Goal: Find specific page/section: Find specific page/section

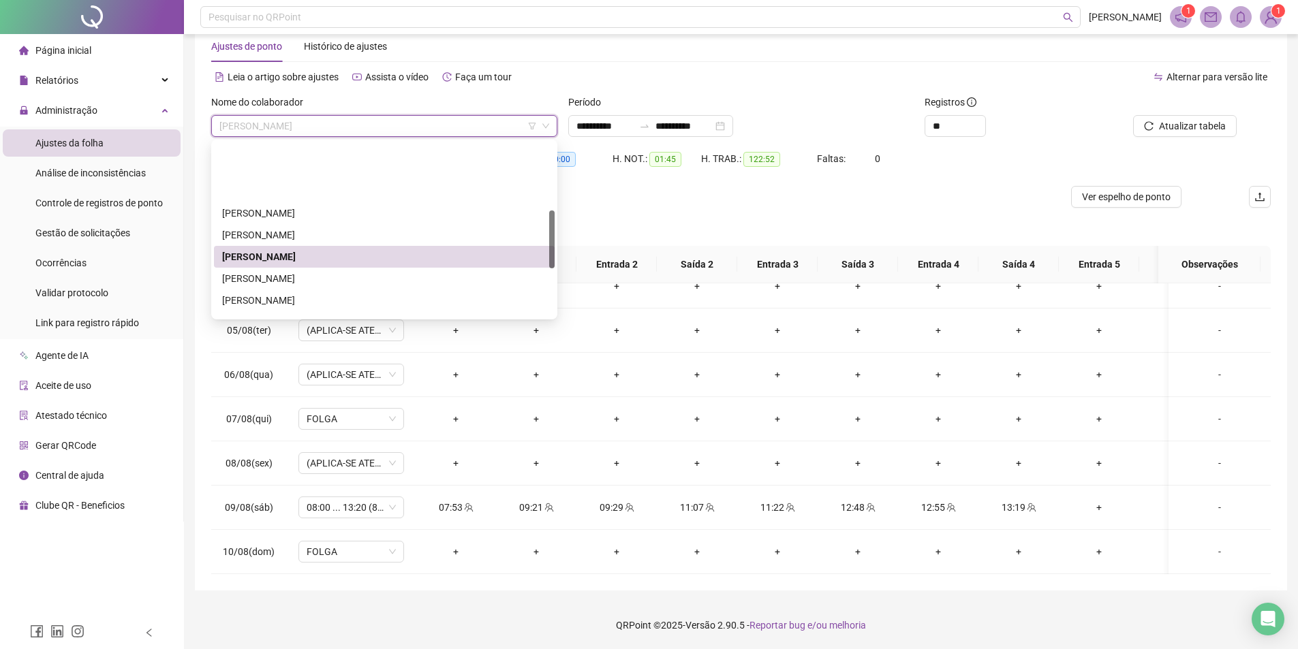
scroll to position [204, 0]
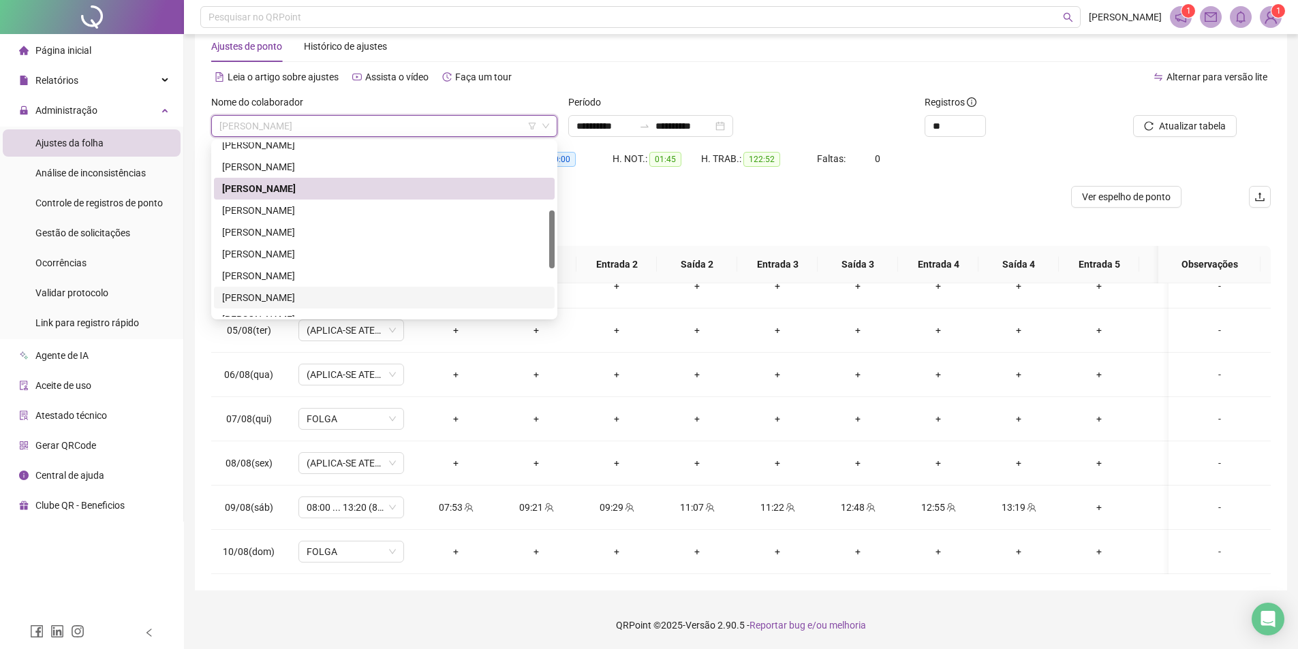
click at [291, 294] on div "[PERSON_NAME]" at bounding box center [384, 297] width 324 height 15
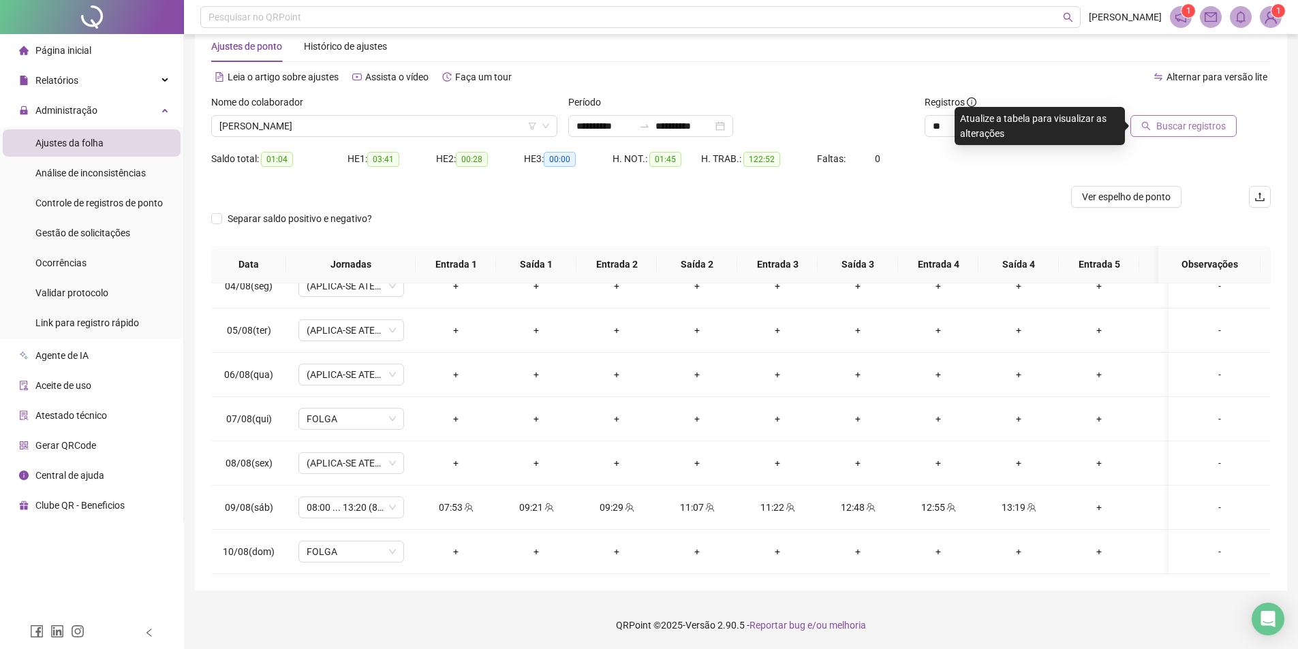
click at [1182, 131] on span "Buscar registros" at bounding box center [1190, 126] width 69 height 15
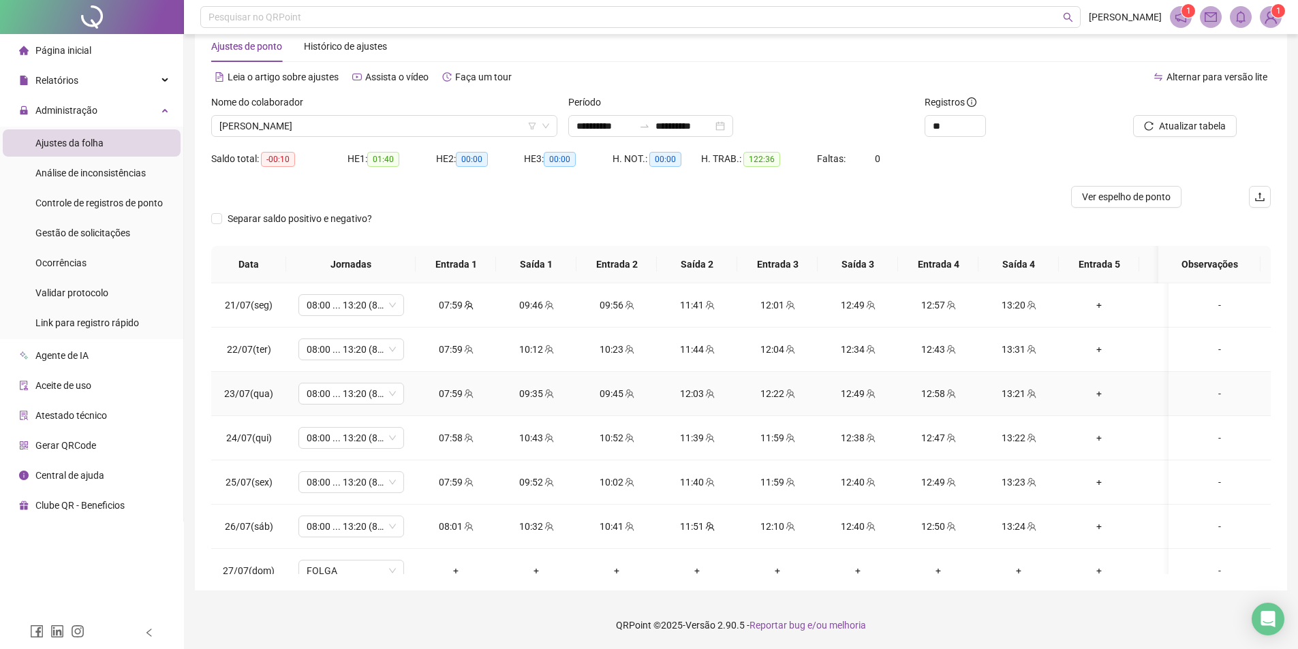
scroll to position [0, 0]
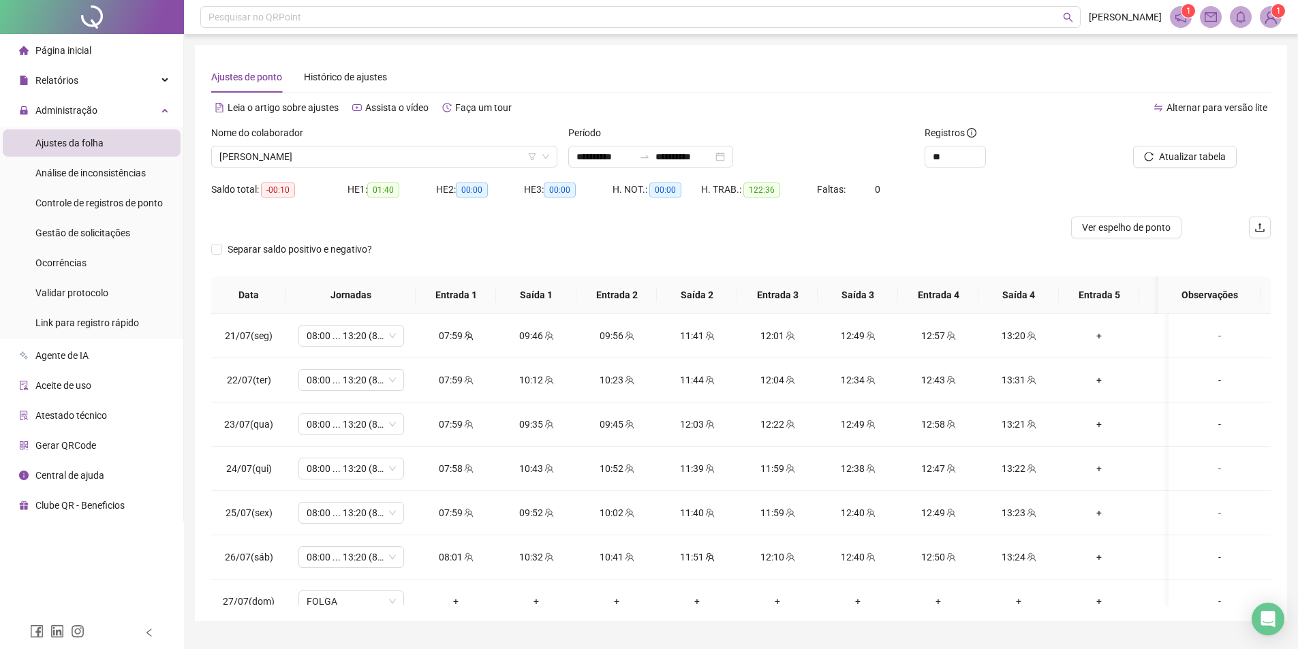
click at [568, 241] on div "Separar saldo positivo e negativo?" at bounding box center [740, 257] width 1059 height 38
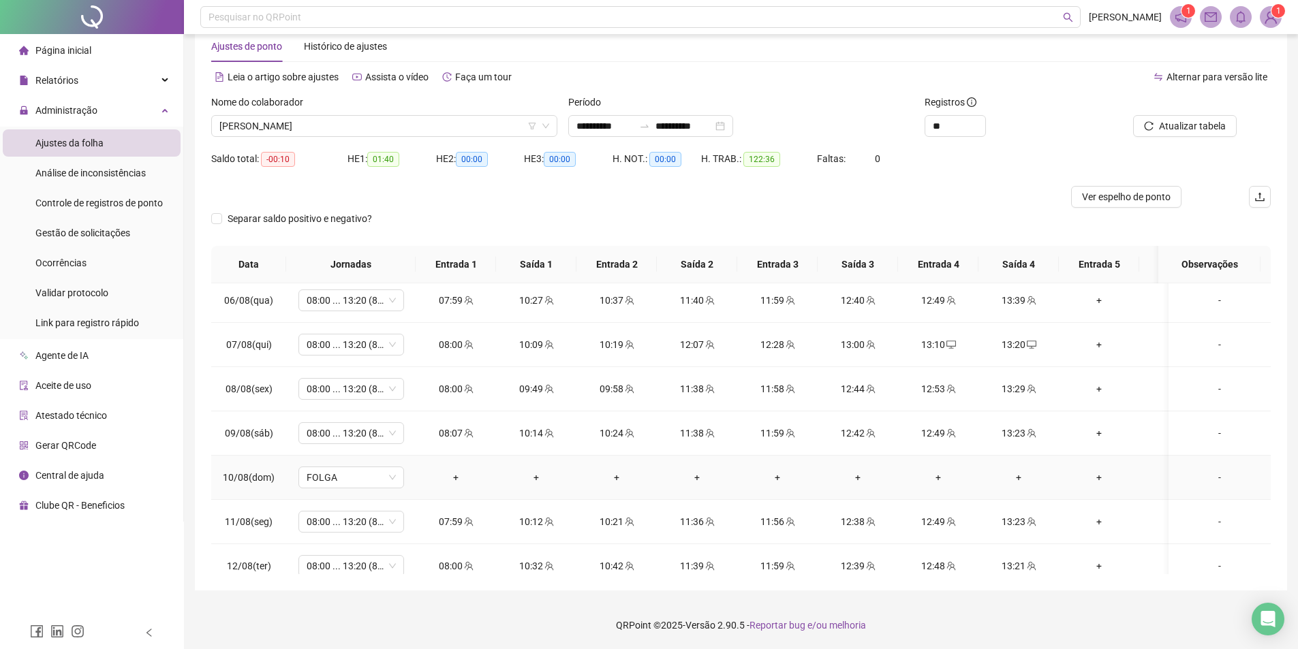
scroll to position [571, 0]
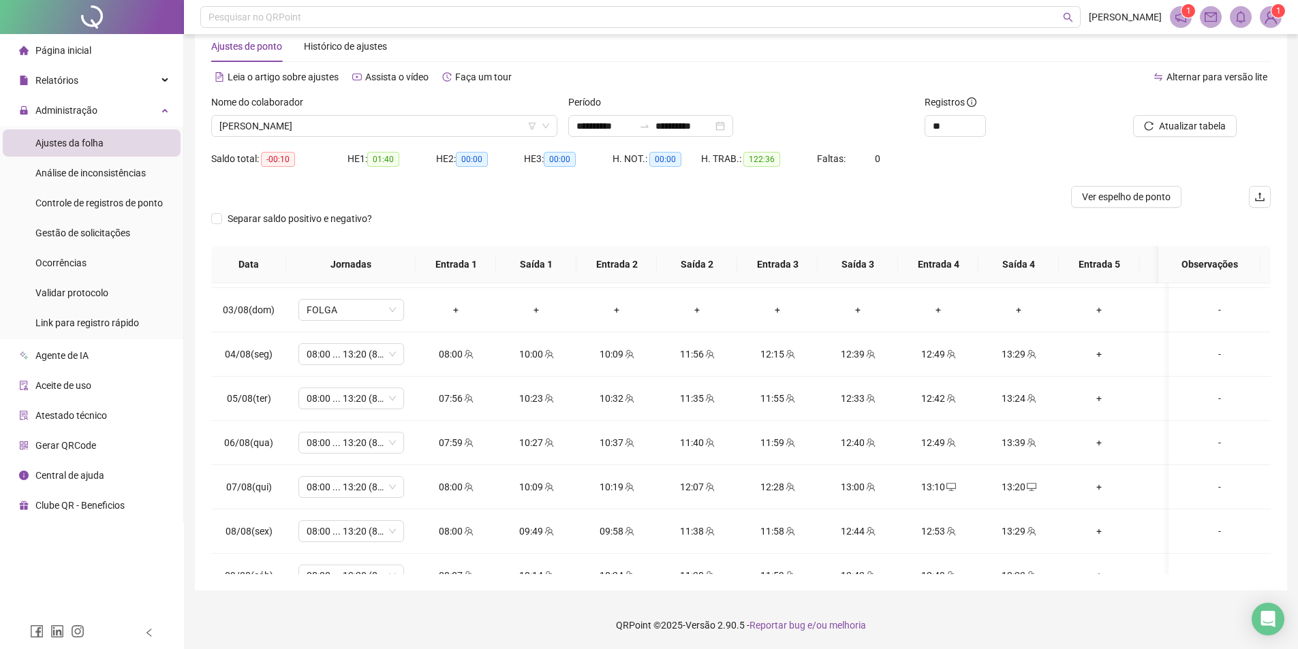
click at [530, 210] on div "Separar saldo positivo e negativo?" at bounding box center [740, 227] width 1059 height 38
click at [381, 136] on span "[PERSON_NAME]" at bounding box center [384, 126] width 330 height 20
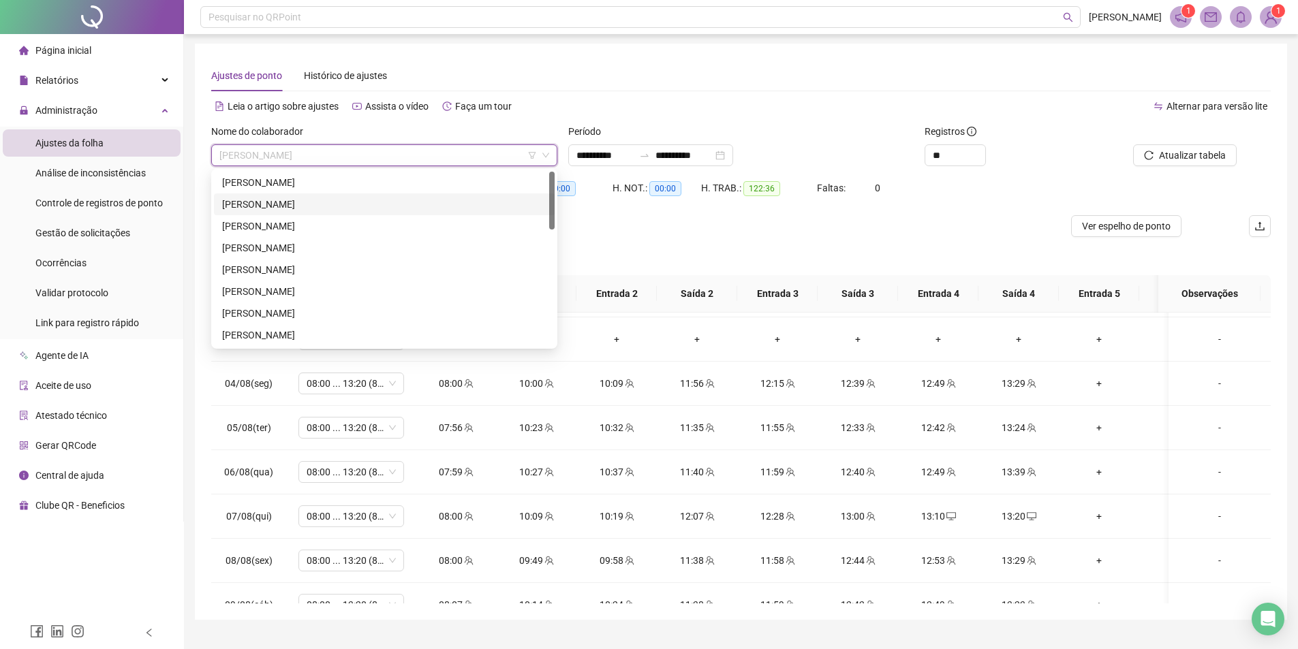
scroll to position [0, 0]
click at [599, 221] on div at bounding box center [608, 228] width 794 height 22
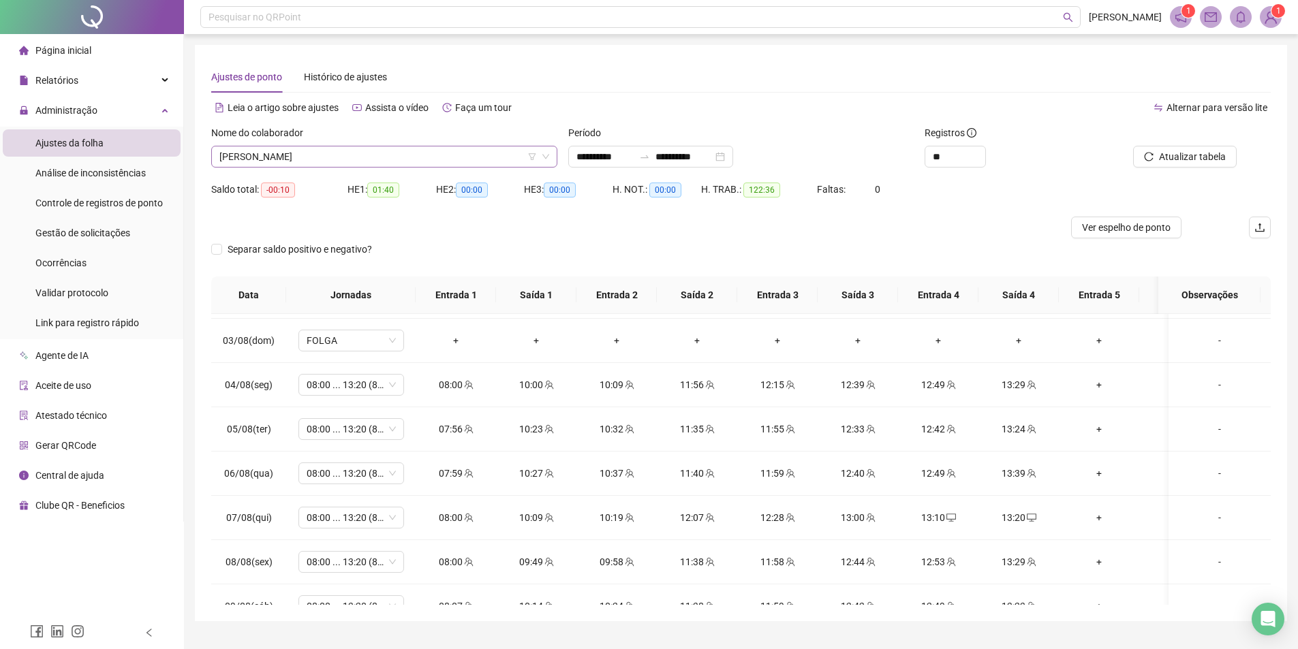
click at [311, 155] on span "[PERSON_NAME]" at bounding box center [384, 156] width 330 height 20
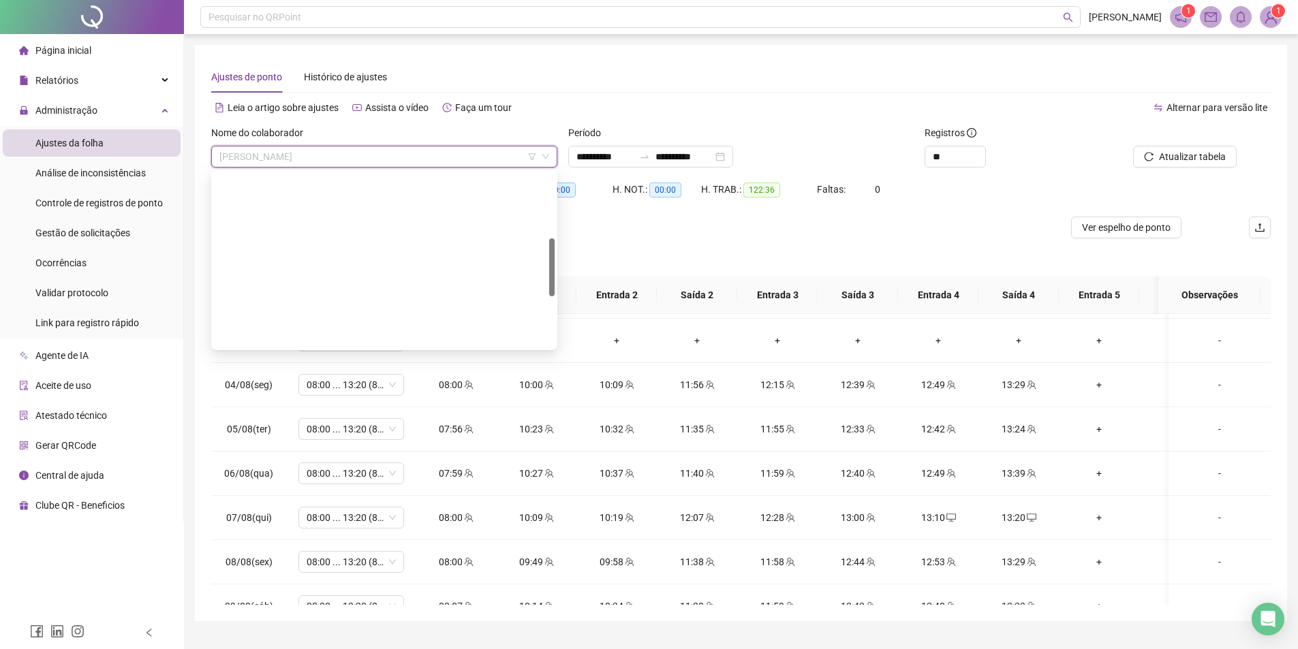
scroll to position [196, 0]
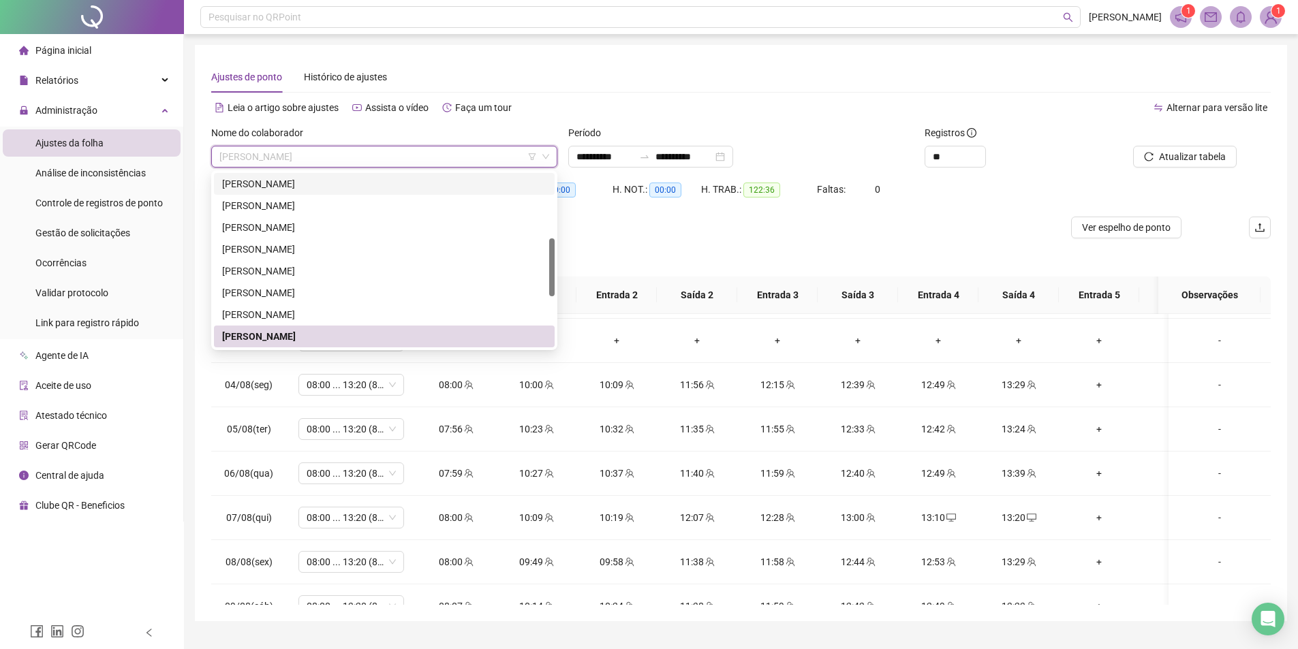
click at [357, 180] on div "[PERSON_NAME]" at bounding box center [384, 183] width 324 height 15
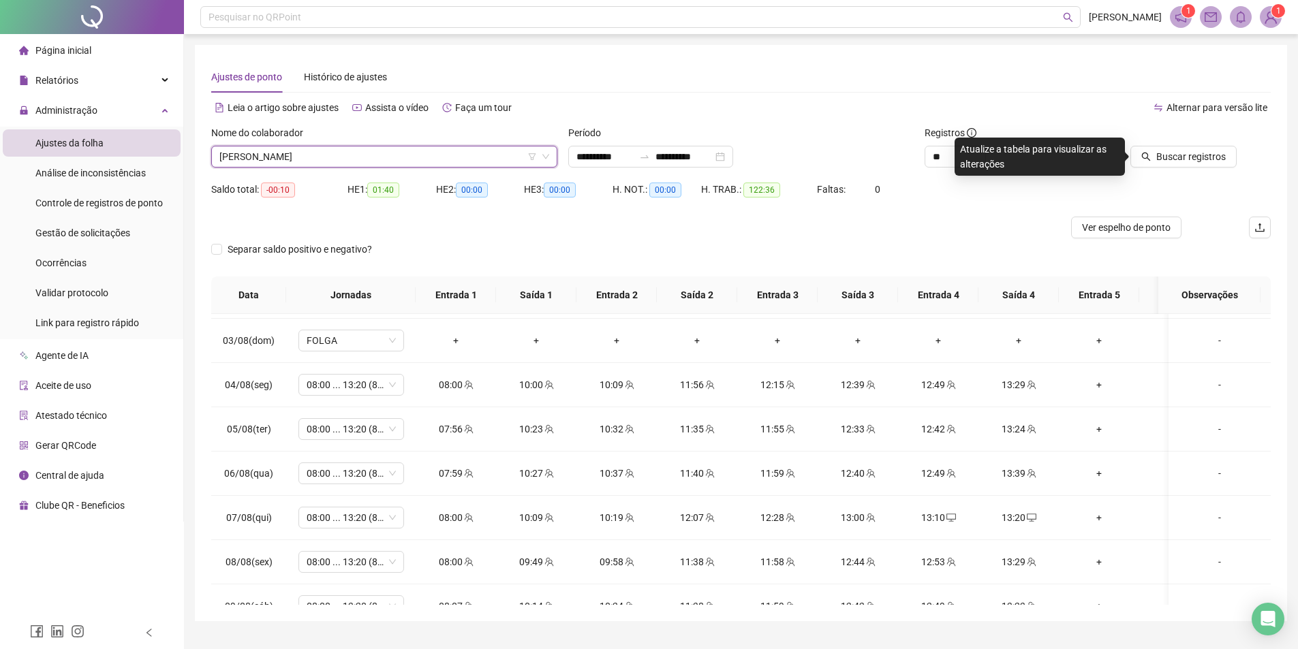
click at [460, 159] on span "[PERSON_NAME]" at bounding box center [384, 156] width 330 height 20
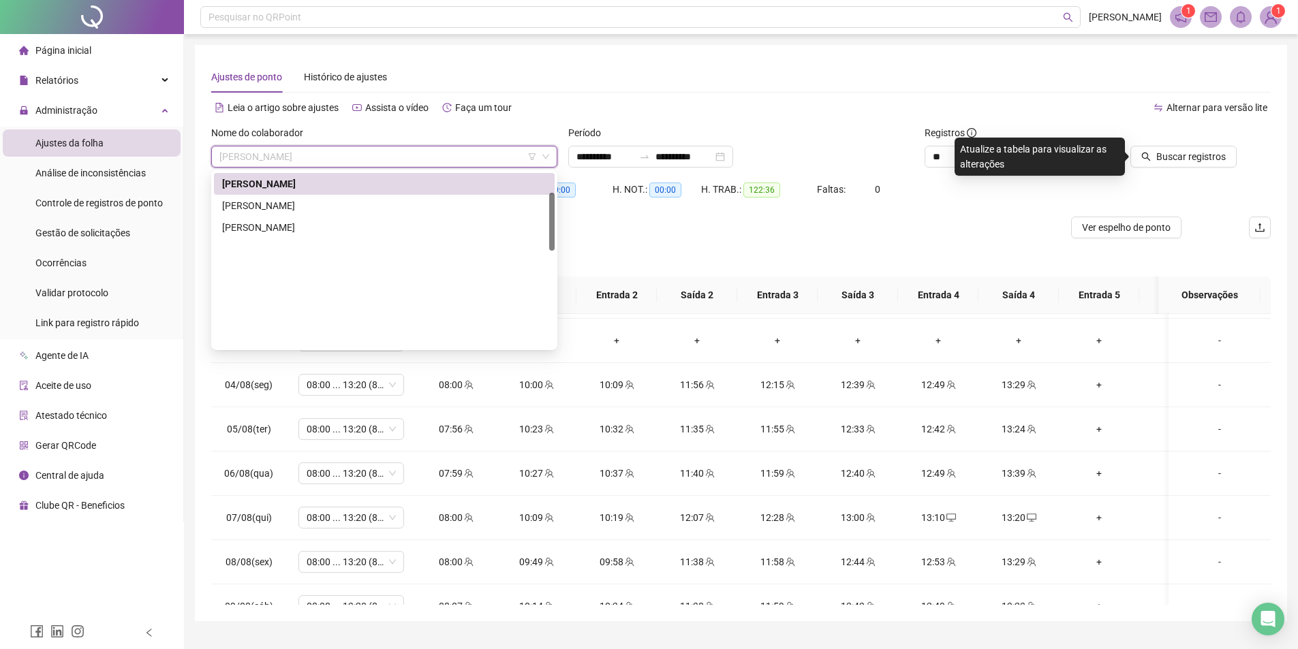
scroll to position [0, 0]
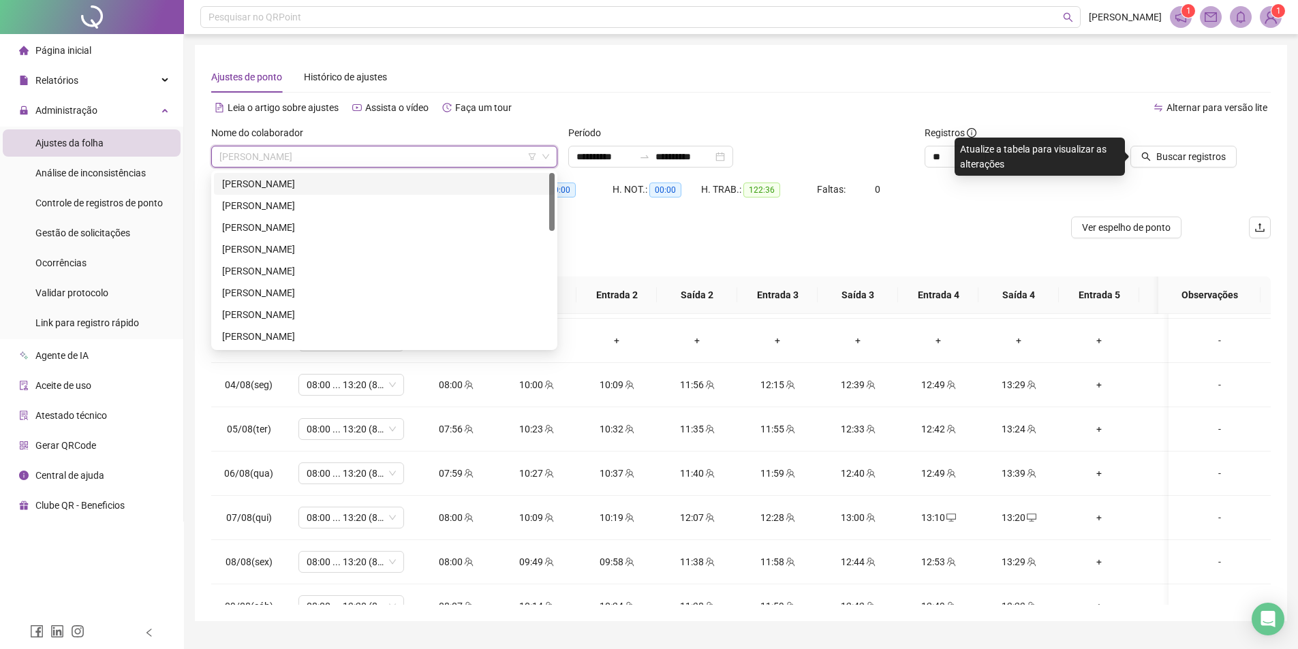
click at [324, 185] on div "[PERSON_NAME]" at bounding box center [384, 183] width 324 height 15
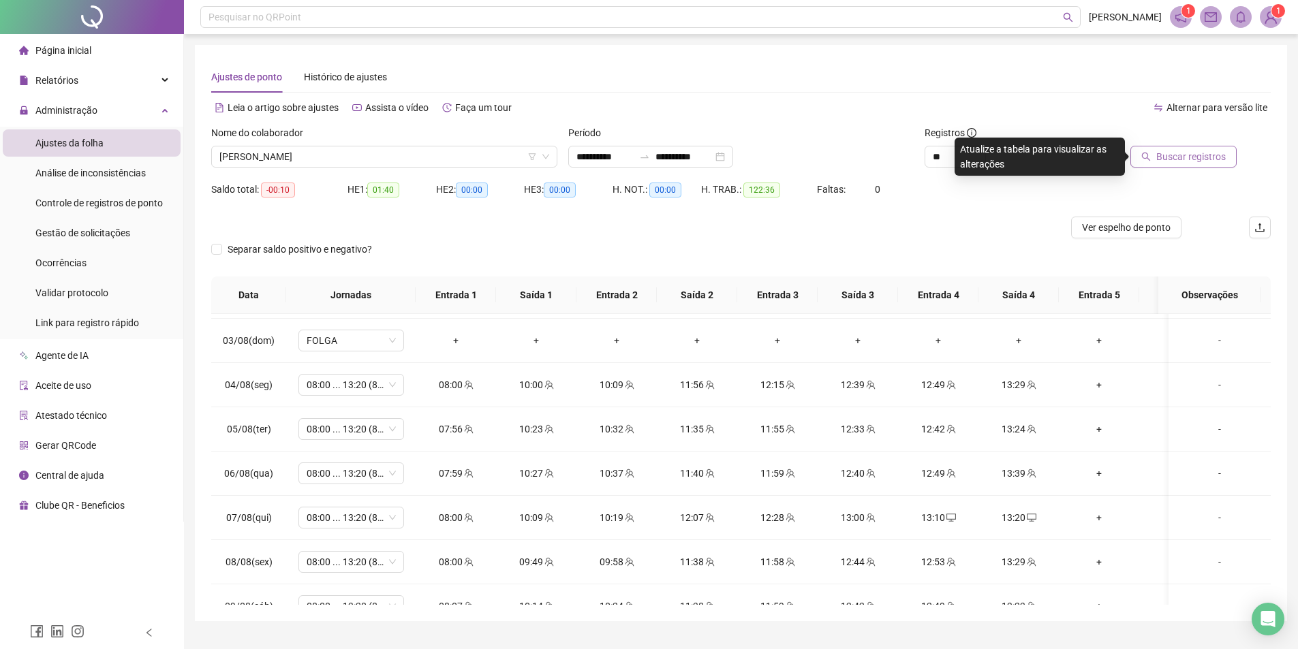
click at [1173, 163] on span "Buscar registros" at bounding box center [1190, 156] width 69 height 15
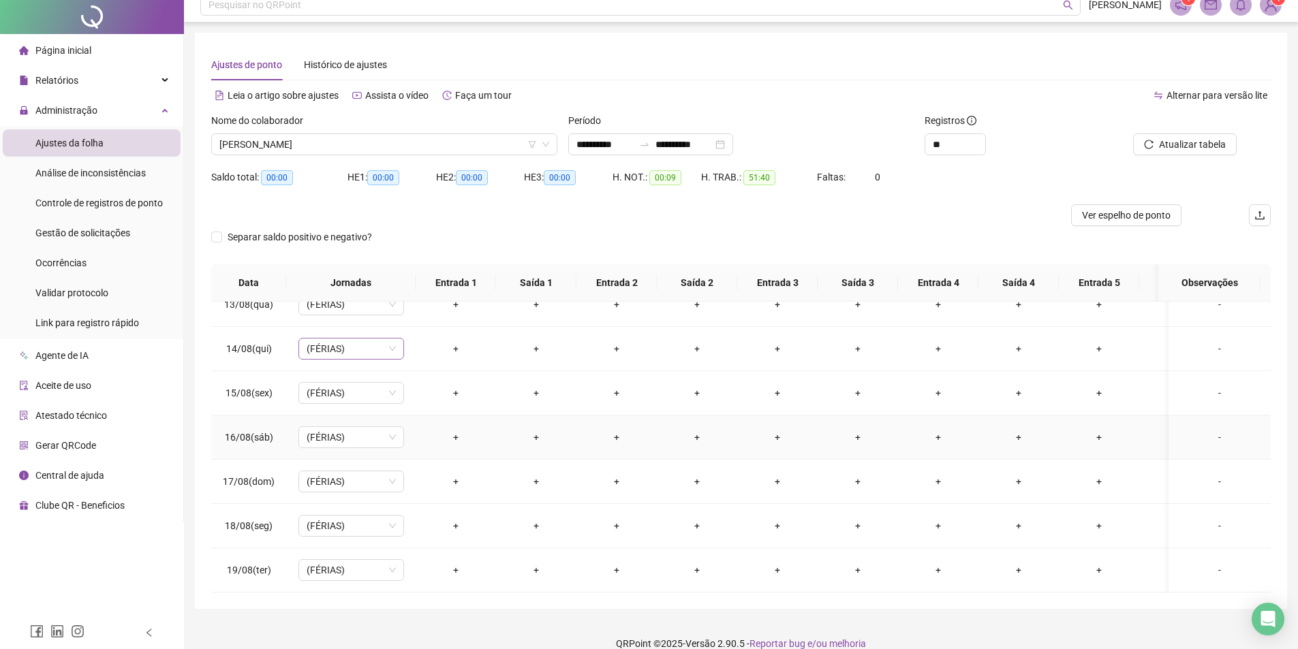
scroll to position [31, 0]
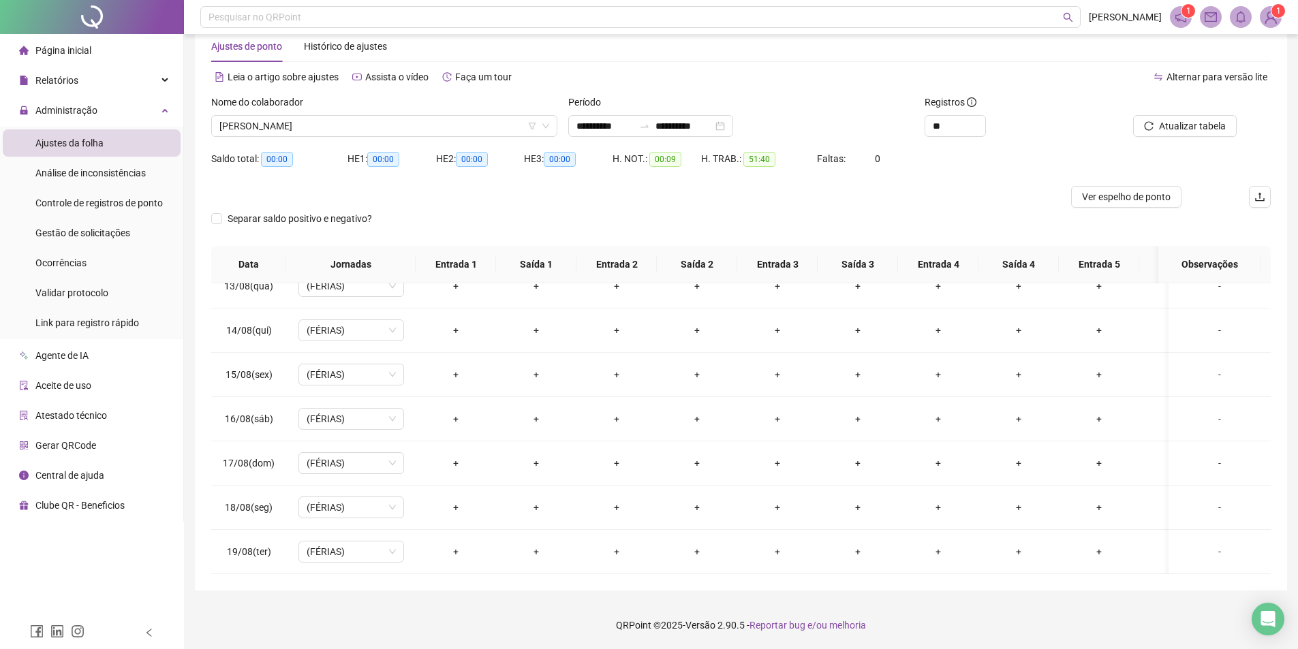
click at [334, 138] on div "Nome do colaborador [PERSON_NAME]" at bounding box center [384, 121] width 357 height 53
click at [331, 129] on span "[PERSON_NAME]" at bounding box center [384, 126] width 330 height 20
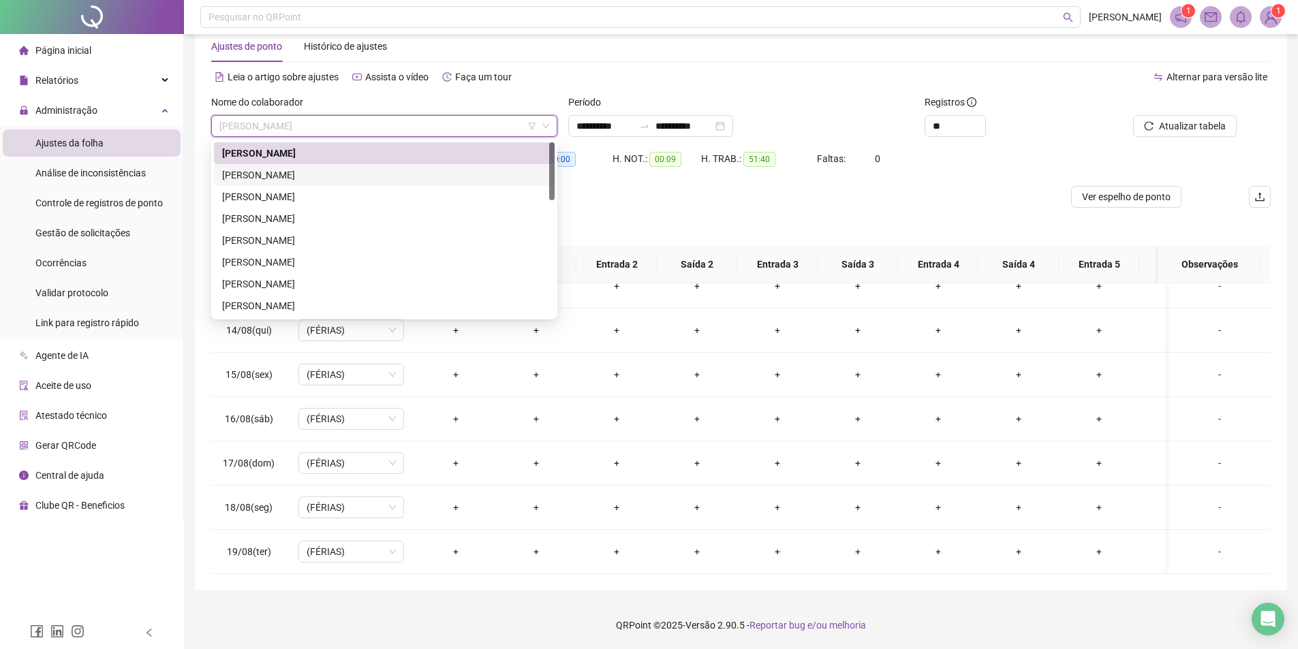
click at [326, 171] on div "[PERSON_NAME]" at bounding box center [384, 175] width 324 height 15
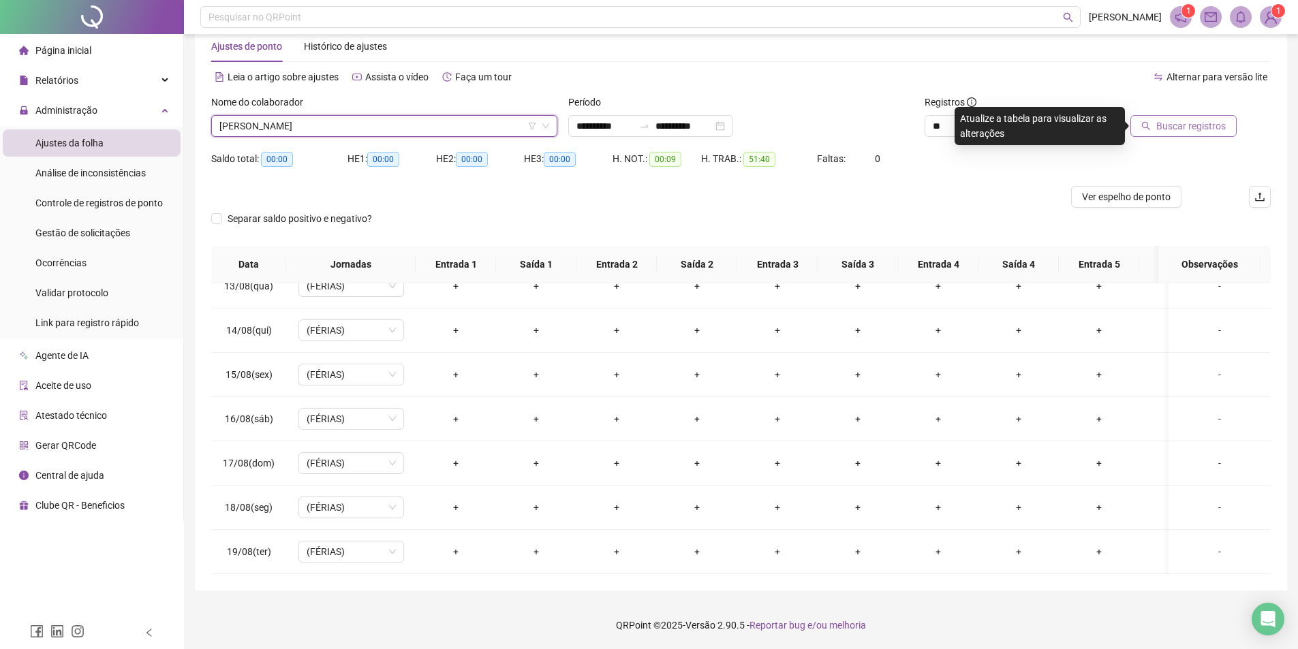
click at [1192, 121] on span "Buscar registros" at bounding box center [1190, 126] width 69 height 15
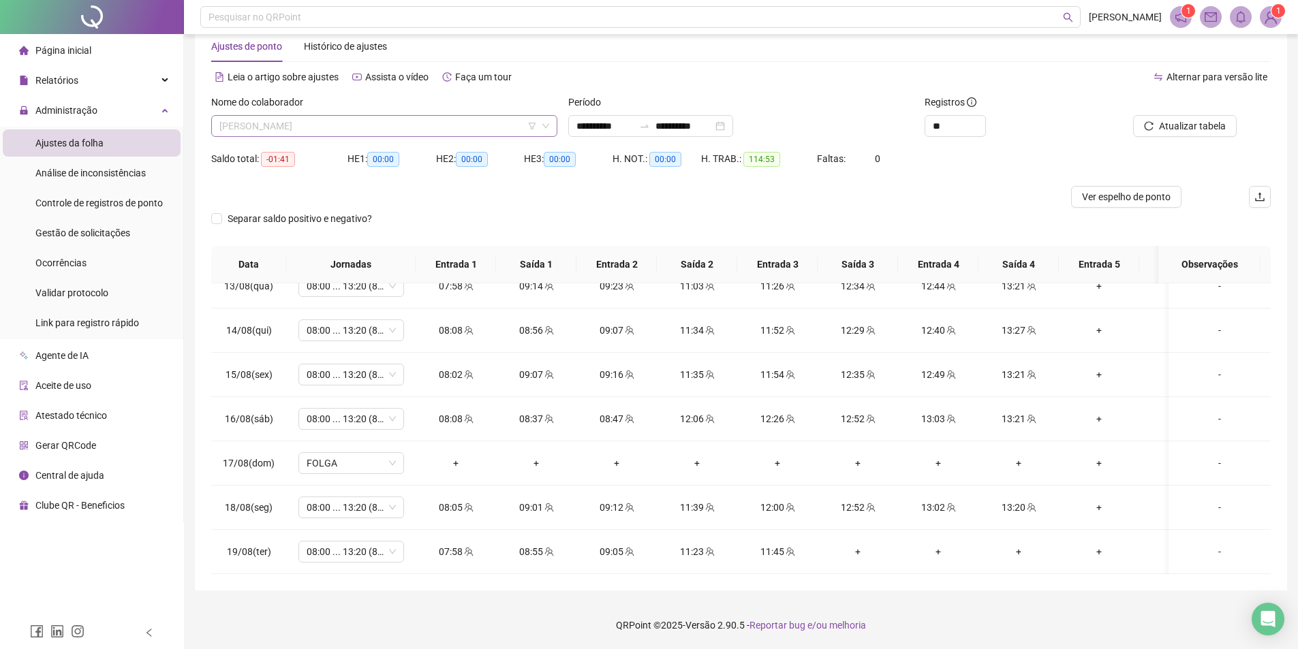
click at [419, 130] on span "[PERSON_NAME]" at bounding box center [384, 126] width 330 height 20
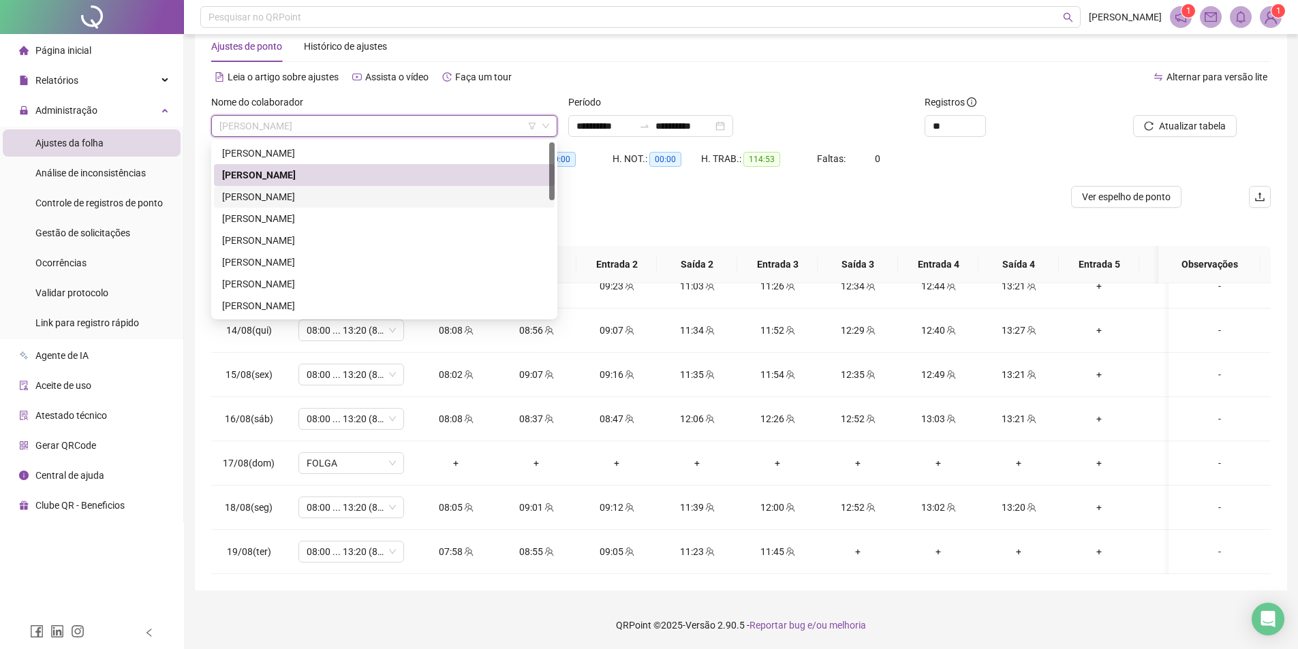
click at [345, 199] on div "[PERSON_NAME]" at bounding box center [384, 196] width 324 height 15
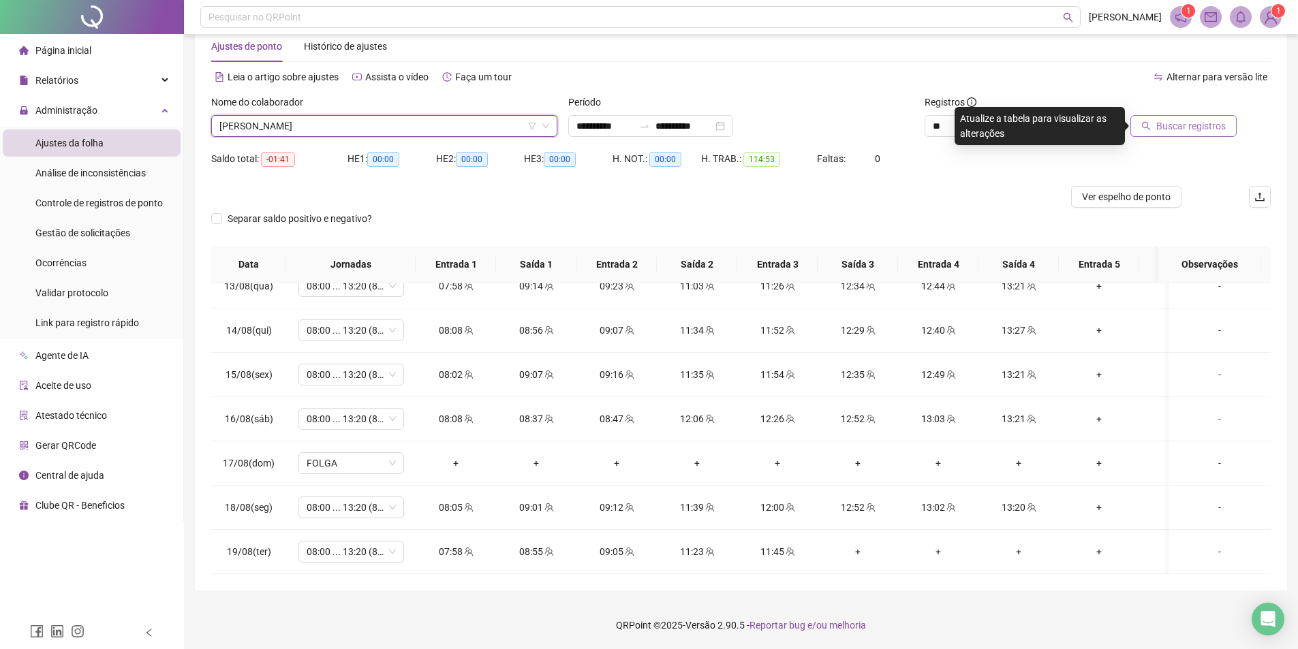
click at [1190, 123] on span "Buscar registros" at bounding box center [1190, 126] width 69 height 15
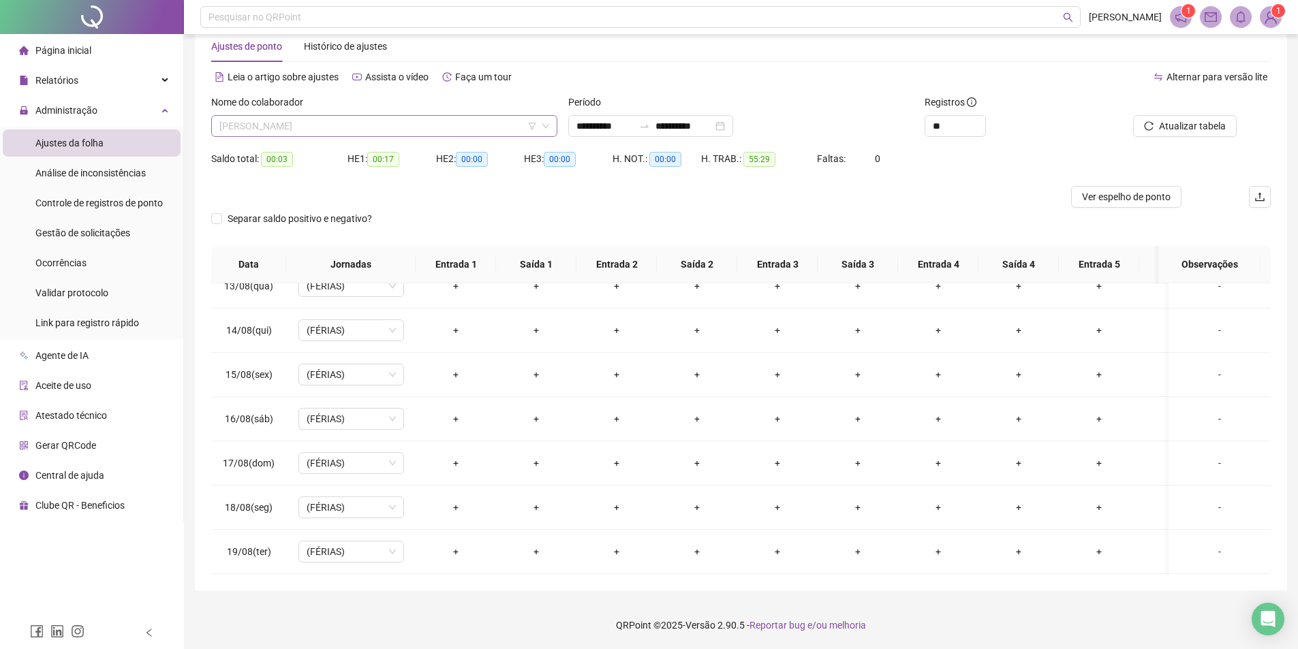
click at [336, 127] on span "[PERSON_NAME]" at bounding box center [384, 126] width 330 height 20
